Goal: Obtain resource: Obtain resource

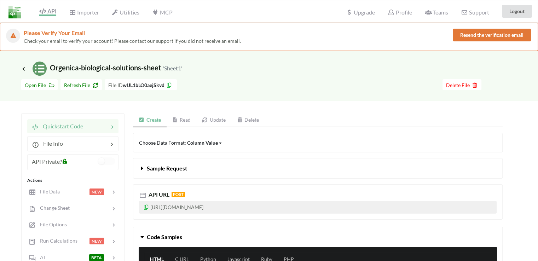
click at [48, 10] on span "API" at bounding box center [47, 12] width 17 height 8
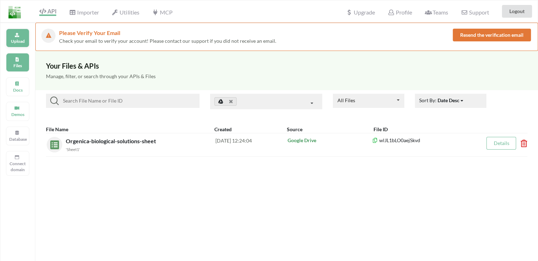
click at [17, 38] on p "Upload" at bounding box center [17, 41] width 17 height 6
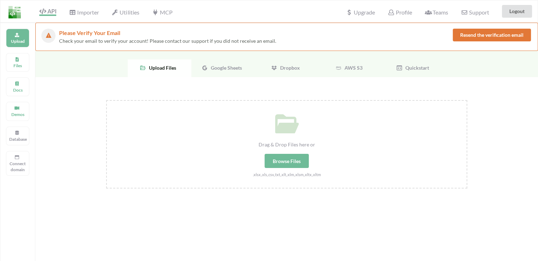
click at [234, 67] on span "Google Sheets" at bounding box center [225, 68] width 34 height 6
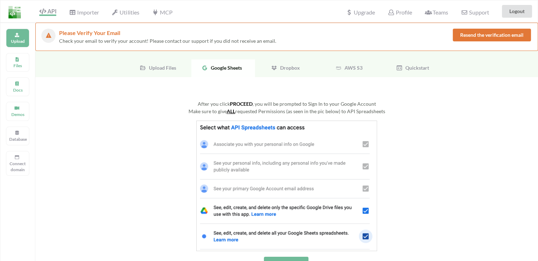
click at [281, 135] on img at bounding box center [286, 186] width 181 height 131
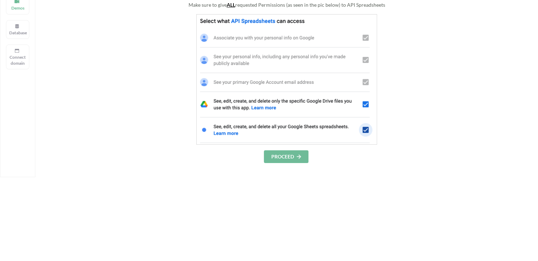
scroll to position [177, 0]
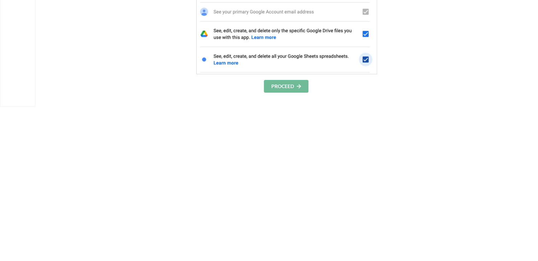
click at [286, 86] on button "PROCEED" at bounding box center [286, 86] width 45 height 13
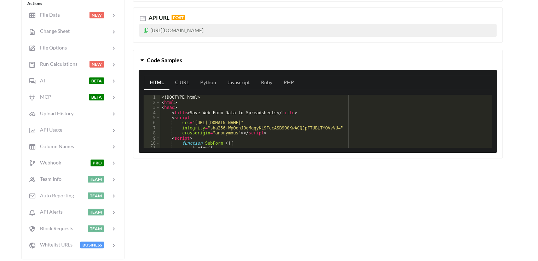
scroll to position [35, 0]
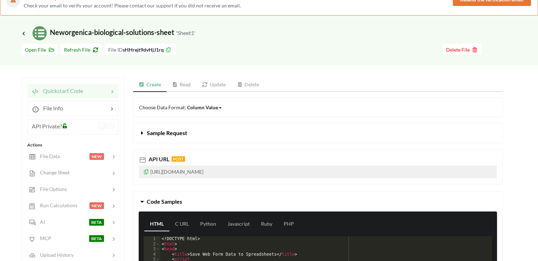
click at [258, 171] on p "[URL][DOMAIN_NAME]" at bounding box center [318, 172] width 358 height 13
copy p "[URL][DOMAIN_NAME]"
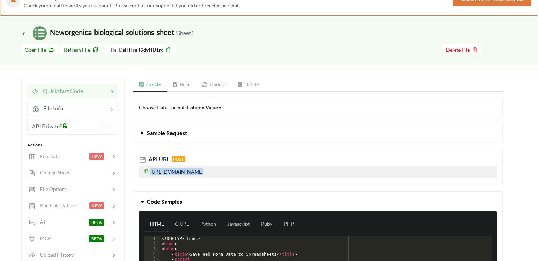
click at [247, 170] on p "[URL][DOMAIN_NAME]" at bounding box center [318, 172] width 358 height 13
click at [144, 172] on icon at bounding box center [146, 170] width 6 height 5
